Goal: Task Accomplishment & Management: Manage account settings

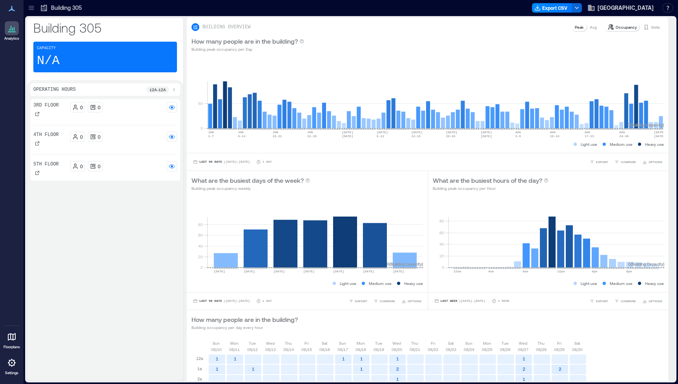
click at [40, 9] on icon at bounding box center [44, 8] width 8 height 8
click at [33, 9] on icon at bounding box center [31, 8] width 8 height 8
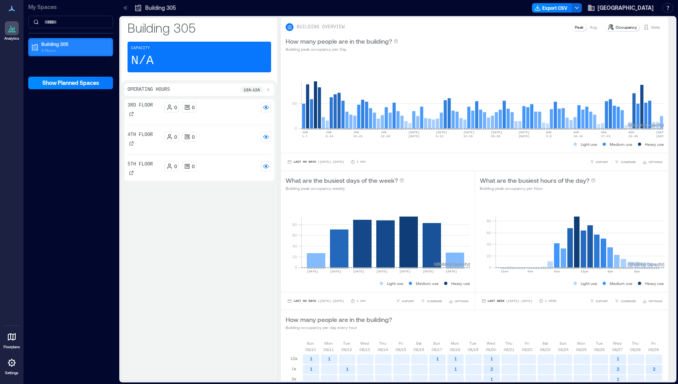
click at [53, 42] on p "Building 305" at bounding box center [74, 44] width 66 height 6
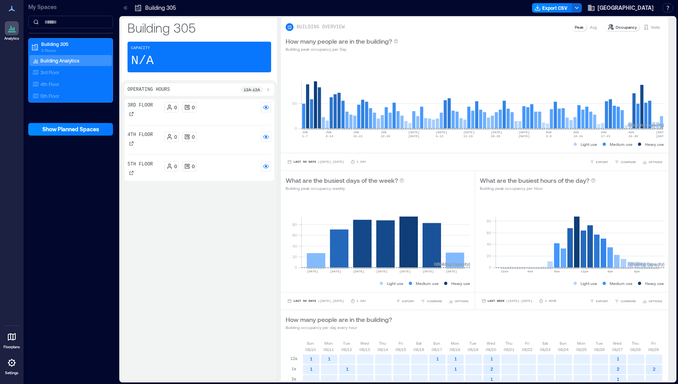
click at [14, 372] on p "Settings" at bounding box center [11, 372] width 13 height 5
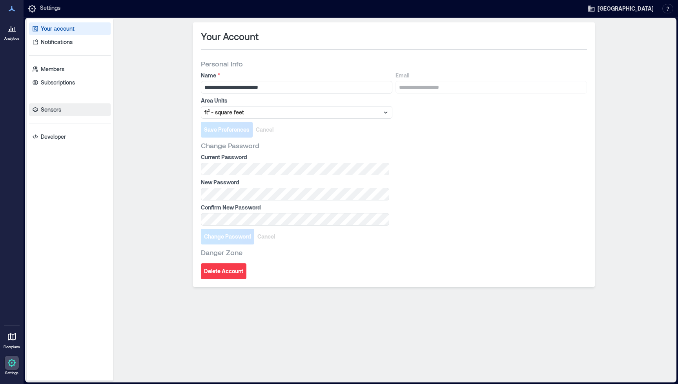
click at [48, 111] on p "Sensors" at bounding box center [51, 110] width 20 height 8
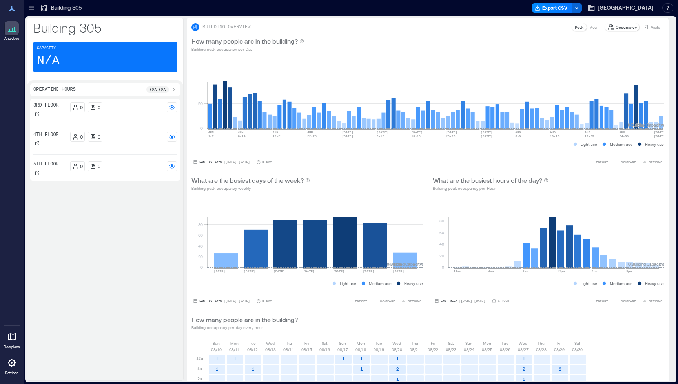
click at [123, 115] on div "0 0" at bounding box center [123, 110] width 107 height 16
click at [139, 112] on div "0 0" at bounding box center [123, 110] width 107 height 16
click at [173, 107] on circle at bounding box center [172, 107] width 2 height 2
click at [173, 138] on rect at bounding box center [172, 136] width 6 height 6
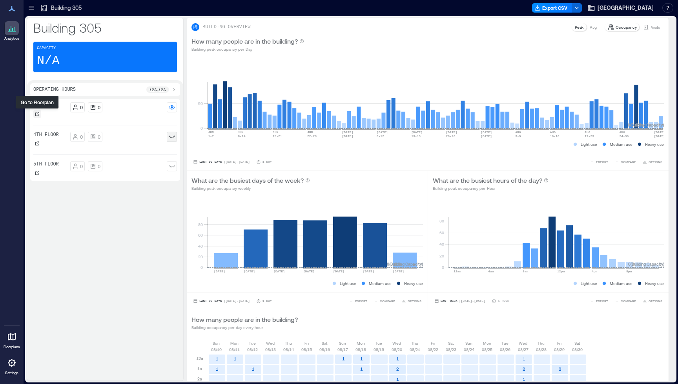
click at [36, 114] on icon at bounding box center [37, 114] width 5 height 5
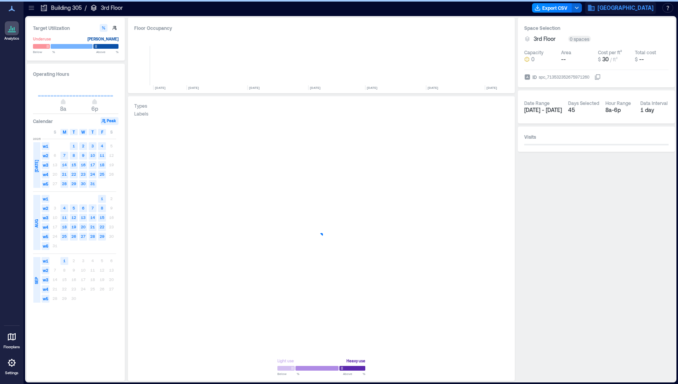
scroll to position [0, 3806]
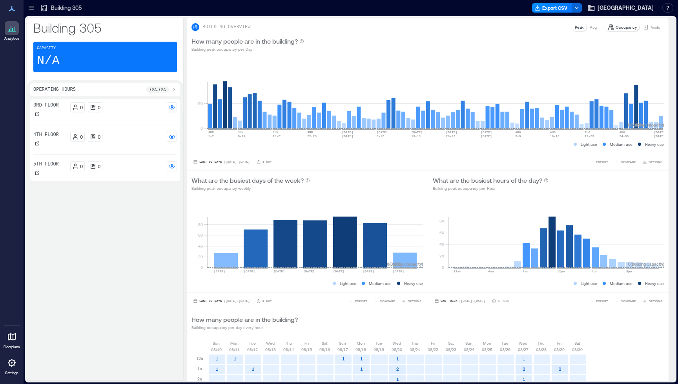
click at [10, 366] on icon at bounding box center [11, 362] width 9 height 9
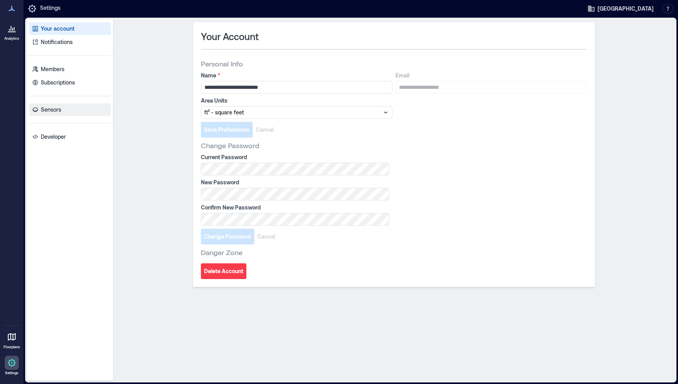
click at [52, 108] on p "Sensors" at bounding box center [51, 110] width 20 height 8
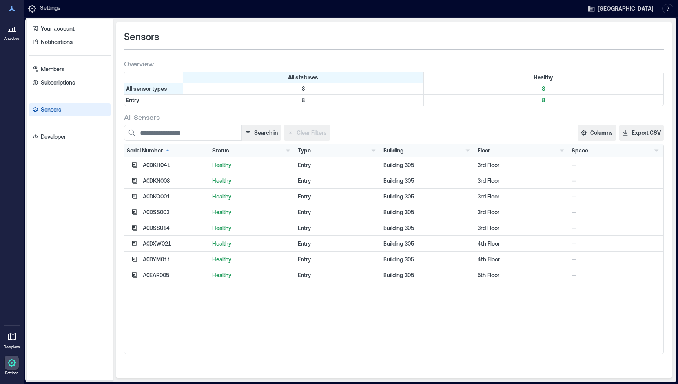
click at [8, 31] on icon at bounding box center [11, 28] width 9 height 9
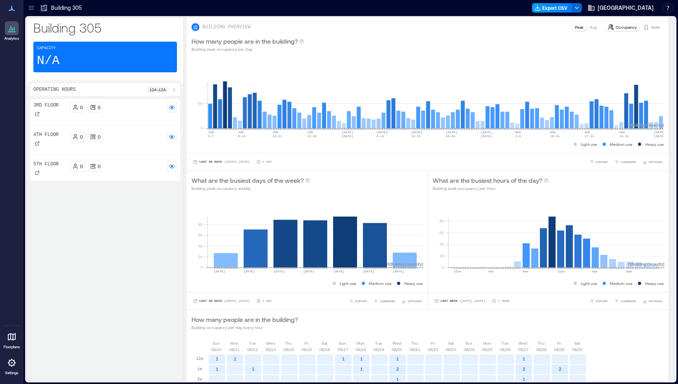
click at [554, 9] on button "Export CSV" at bounding box center [552, 7] width 40 height 9
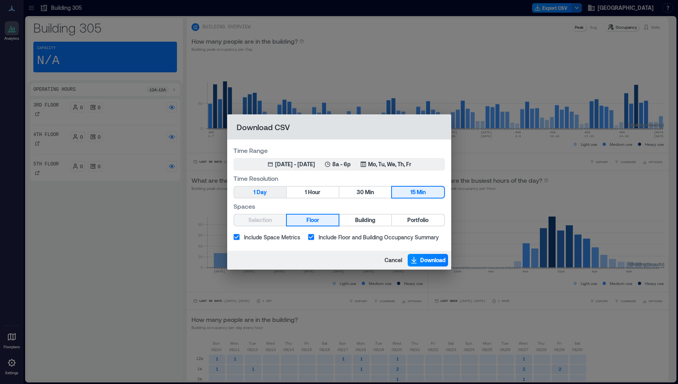
click at [263, 192] on span "Day" at bounding box center [262, 192] width 10 height 10
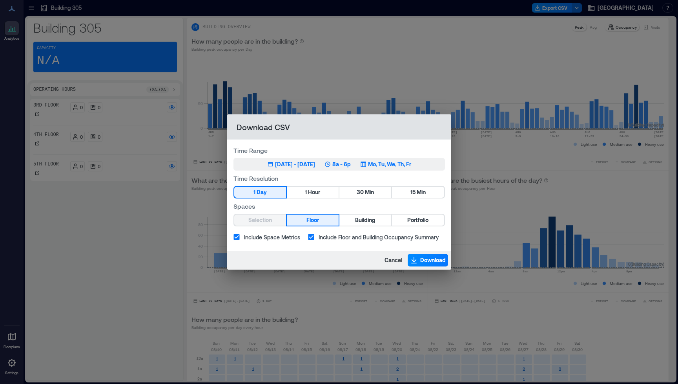
click at [291, 162] on div "Jun 2, 2025 - Sep 1, 2025" at bounding box center [295, 164] width 40 height 8
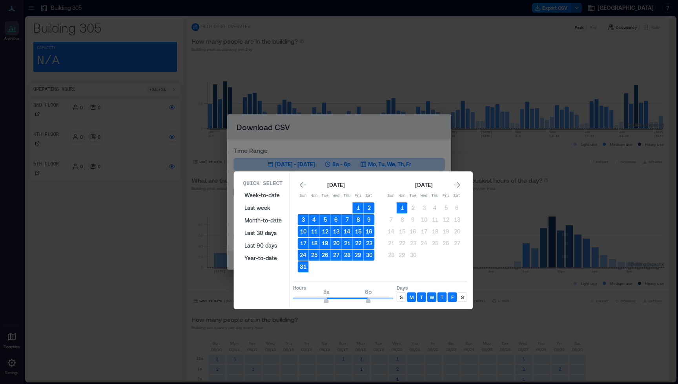
click at [300, 267] on button "31" at bounding box center [303, 266] width 11 height 11
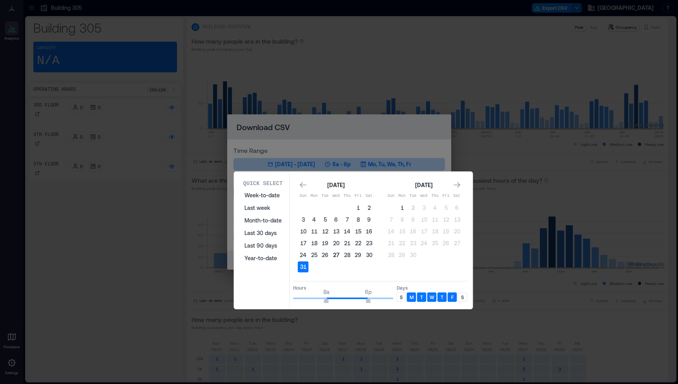
click at [336, 255] on button "27" at bounding box center [336, 254] width 11 height 11
click at [346, 255] on button "28" at bounding box center [347, 254] width 11 height 11
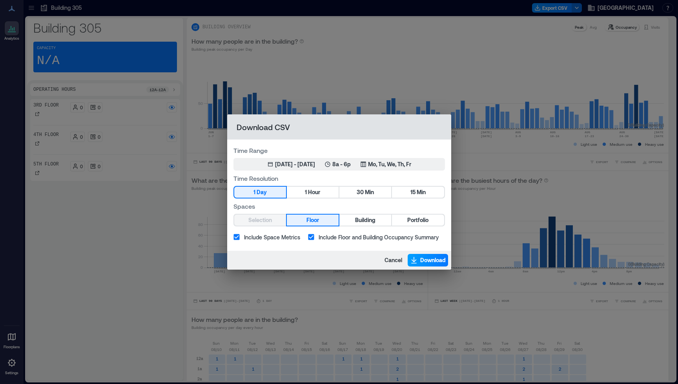
click at [421, 258] on span "Download" at bounding box center [434, 260] width 26 height 8
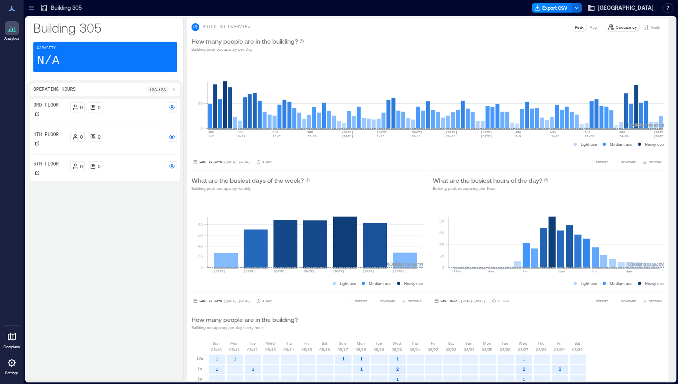
click at [30, 10] on icon at bounding box center [31, 9] width 5 height 1
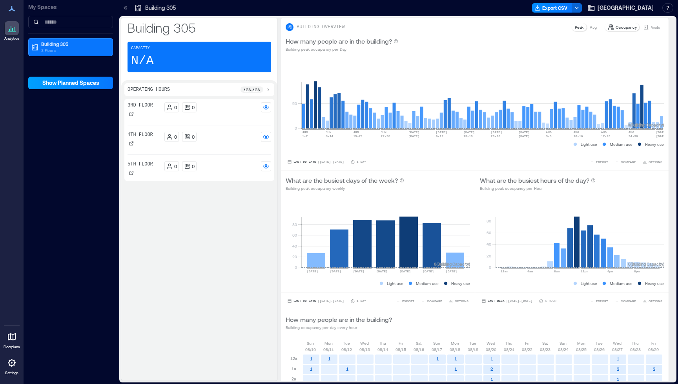
click at [53, 80] on span "Show Planned Spaces" at bounding box center [70, 83] width 57 height 8
click at [53, 80] on span "Hide Planned Spaces" at bounding box center [71, 83] width 55 height 8
click at [62, 41] on p "Building 305" at bounding box center [74, 44] width 66 height 6
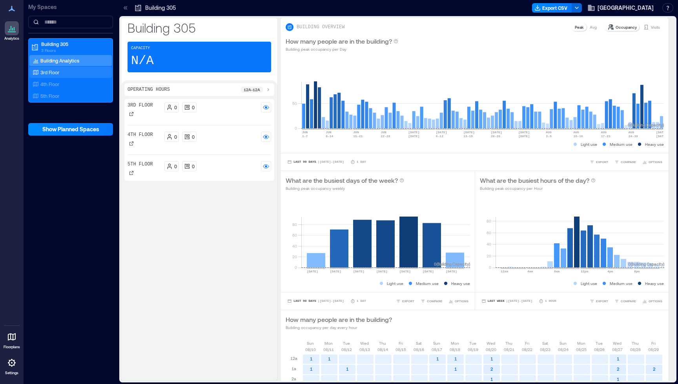
click at [51, 71] on p "3rd Floor" at bounding box center [49, 72] width 19 height 6
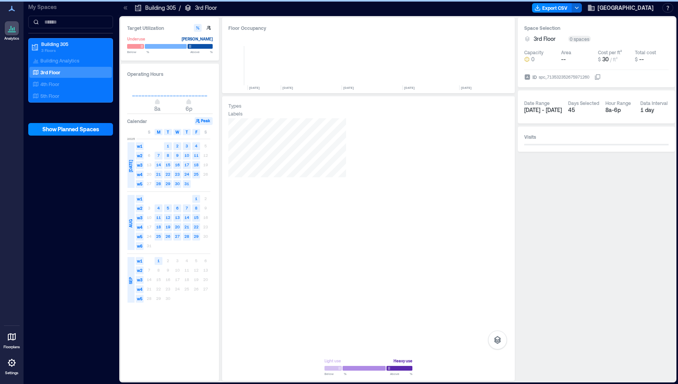
scroll to position [0, 3900]
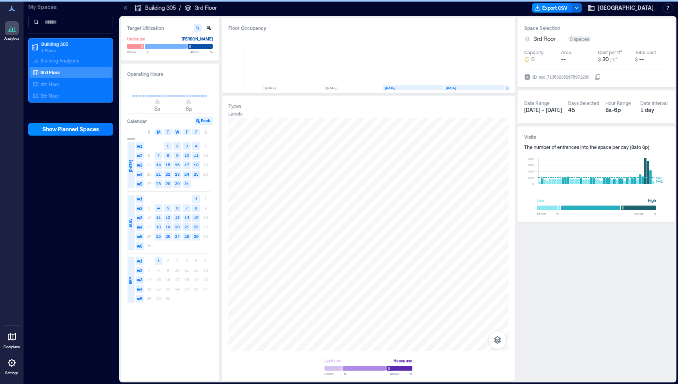
click at [167, 164] on text "15" at bounding box center [168, 164] width 5 height 5
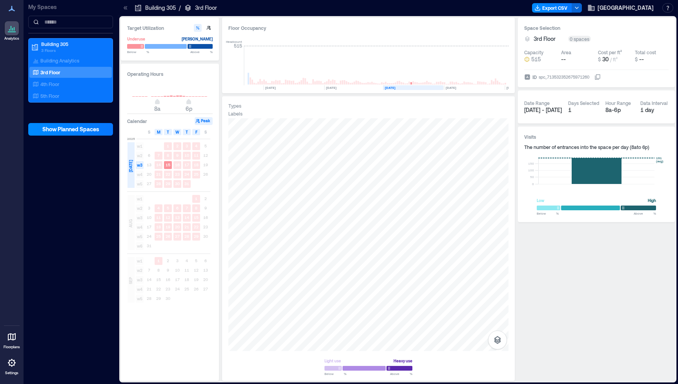
click at [10, 368] on div at bounding box center [12, 362] width 14 height 14
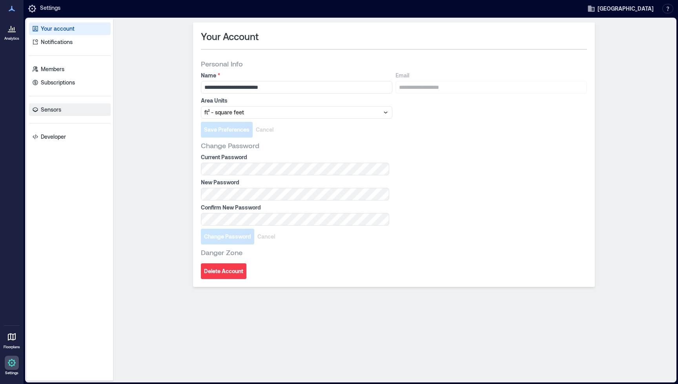
click at [36, 111] on icon at bounding box center [35, 109] width 5 height 5
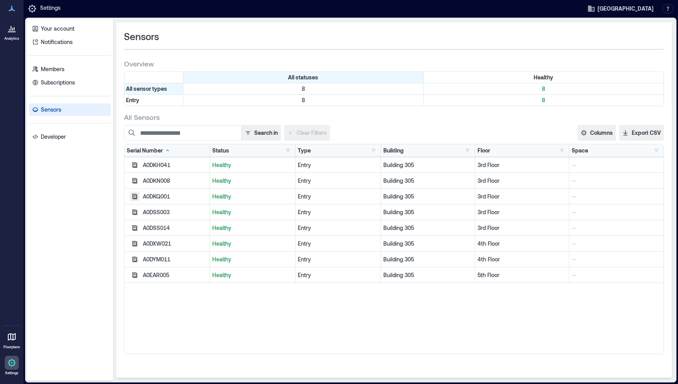
click at [135, 197] on icon "button" at bounding box center [135, 196] width 6 height 6
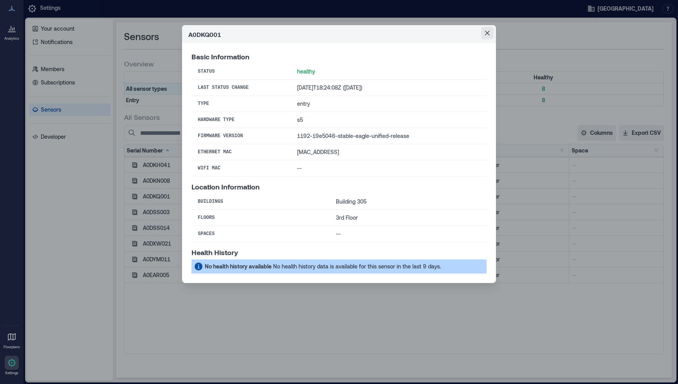
click at [488, 34] on icon "Close" at bounding box center [487, 33] width 5 height 5
